Goal: Task Accomplishment & Management: Use online tool/utility

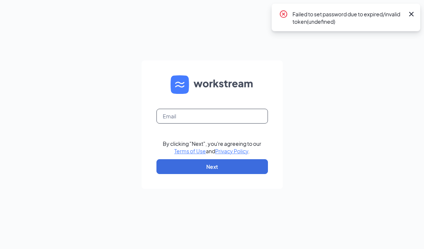
click at [199, 117] on input "text" at bounding box center [211, 116] width 111 height 15
type input "[EMAIL_ADDRESS][DOMAIN_NAME]"
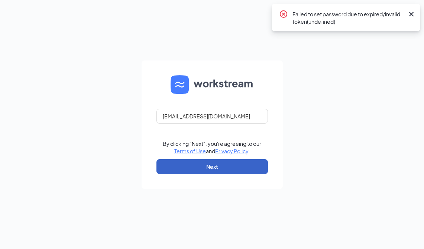
click at [221, 170] on button "Next" at bounding box center [211, 166] width 111 height 15
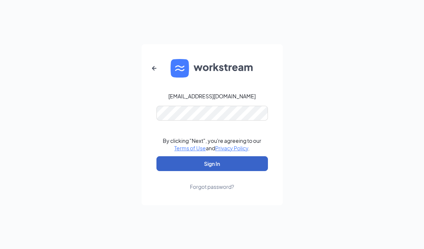
click at [232, 165] on button "Sign In" at bounding box center [211, 163] width 111 height 15
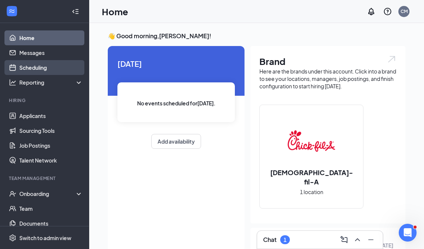
click at [45, 71] on link "Scheduling" at bounding box center [51, 67] width 64 height 15
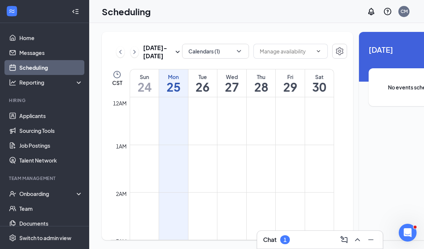
scroll to position [365, 0]
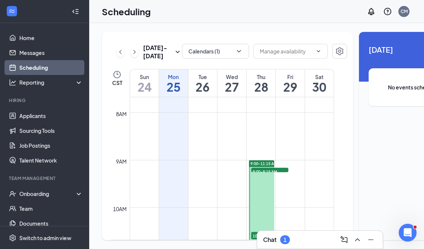
click at [269, 175] on span "9:00-9:15 AM" at bounding box center [269, 171] width 37 height 7
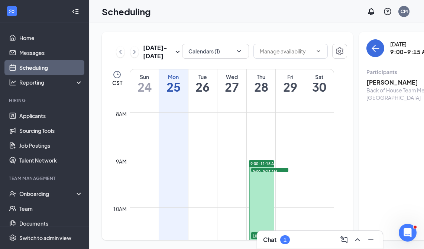
click at [366, 88] on div "Back of House Team Member at Orange" at bounding box center [405, 94] width 78 height 15
click at [366, 80] on h3 "Olga Ramos" at bounding box center [405, 82] width 78 height 8
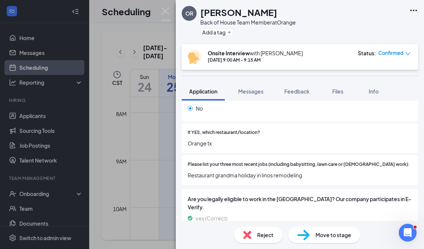
scroll to position [194, 0]
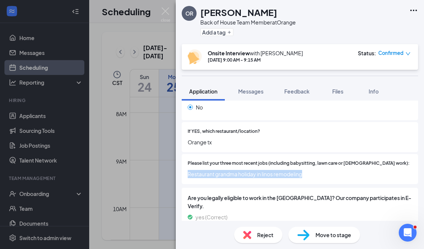
drag, startPoint x: 304, startPoint y: 160, endPoint x: 188, endPoint y: 160, distance: 115.9
click at [188, 170] on span "Restaurant grandma holiday in linos remodeling" at bounding box center [300, 174] width 224 height 8
copy span "Restaurant grandma holiday in linos remodeling"
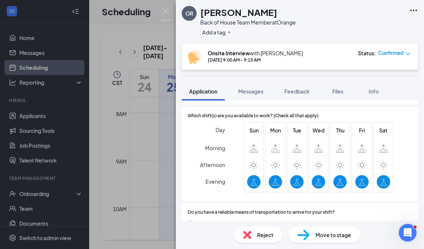
scroll to position [440, 0]
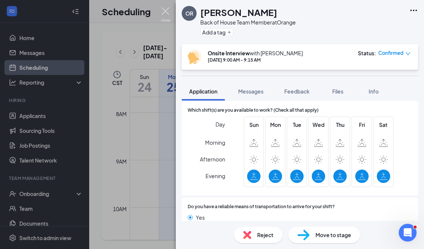
click at [169, 14] on img at bounding box center [165, 14] width 9 height 14
